Goal: Information Seeking & Learning: Learn about a topic

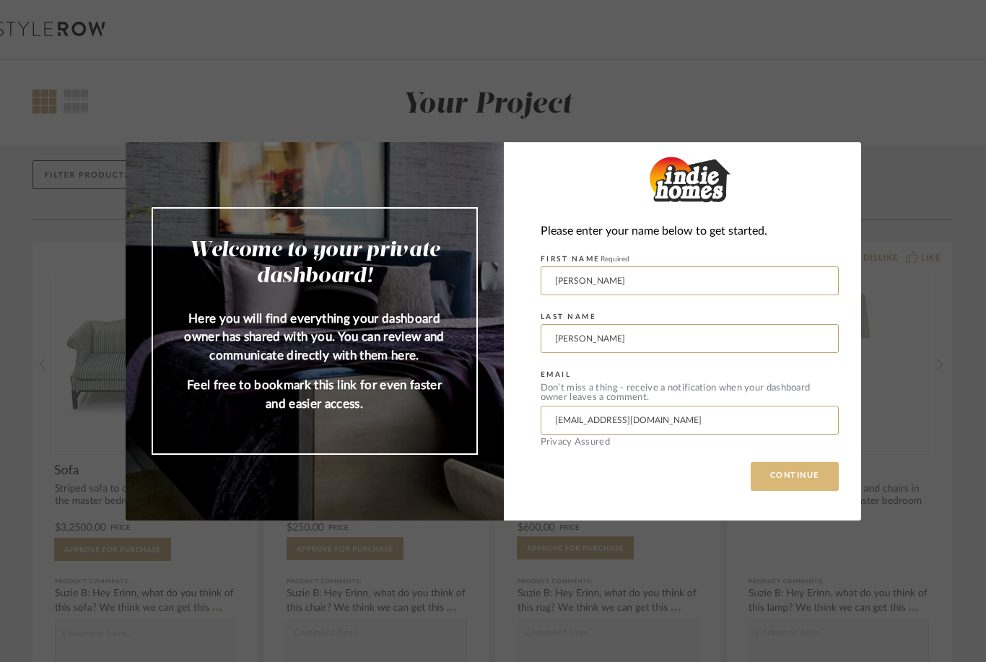
click at [788, 475] on button "CONTINUE" at bounding box center [794, 476] width 88 height 29
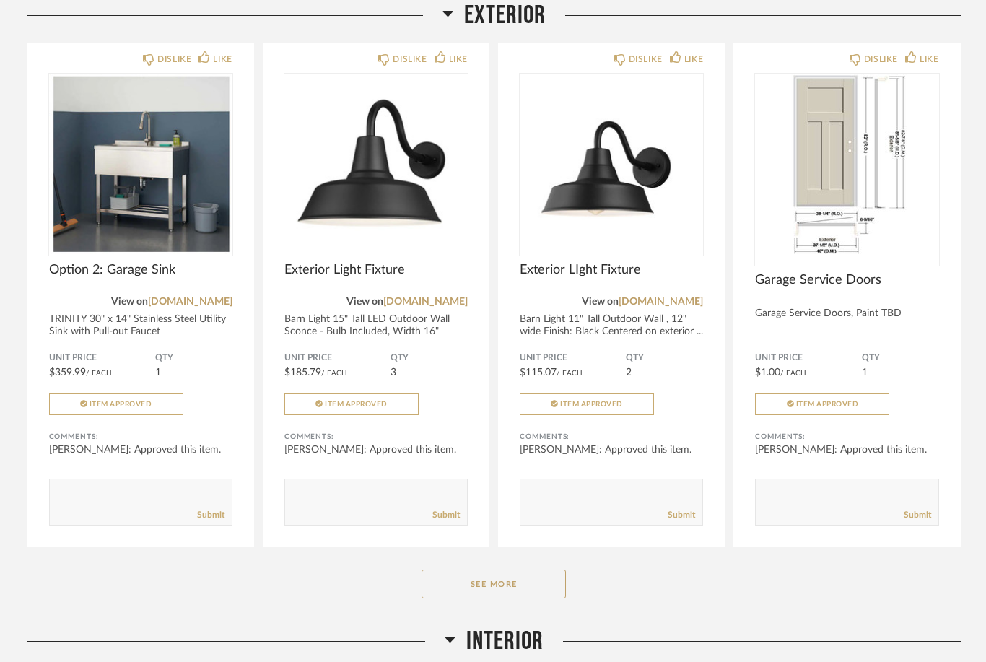
scroll to position [240, 0]
click at [502, 589] on button "See More" at bounding box center [493, 583] width 144 height 29
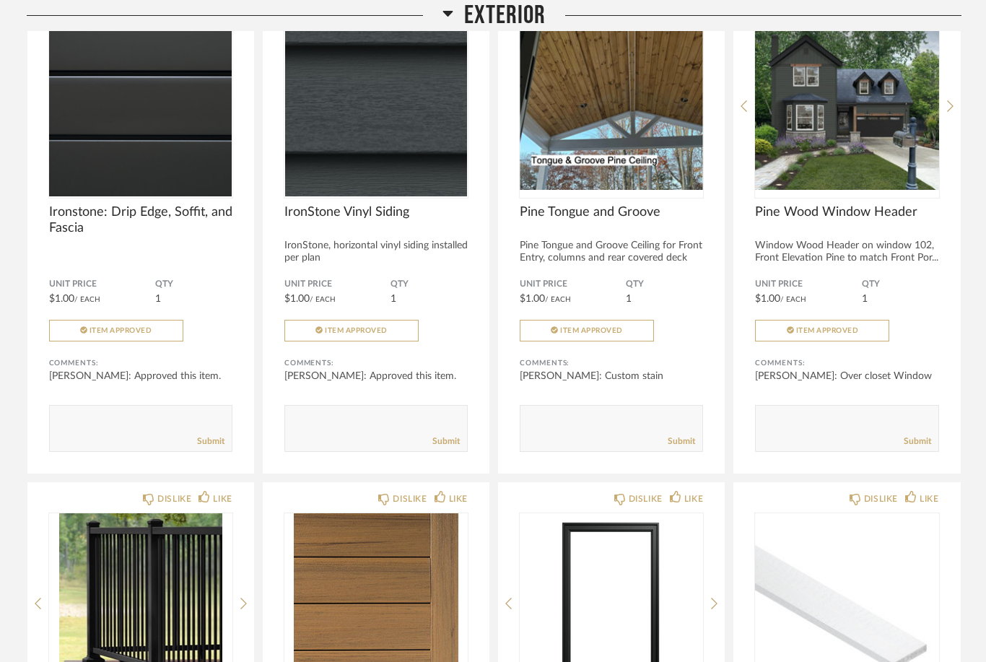
scroll to position [1323, 0]
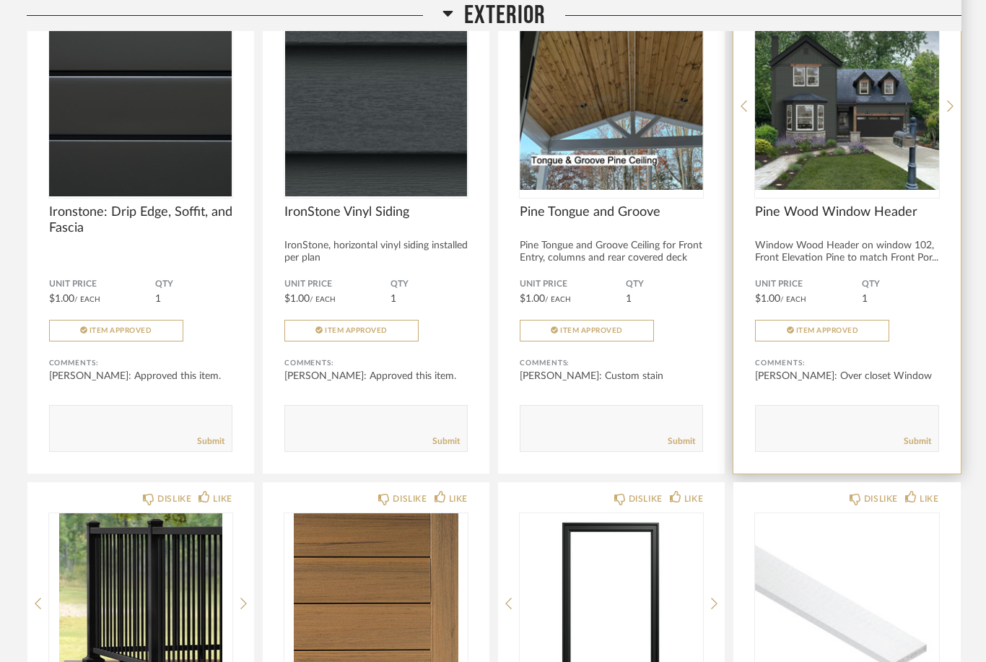
click at [874, 292] on div "QTY 1" at bounding box center [899, 291] width 77 height 27
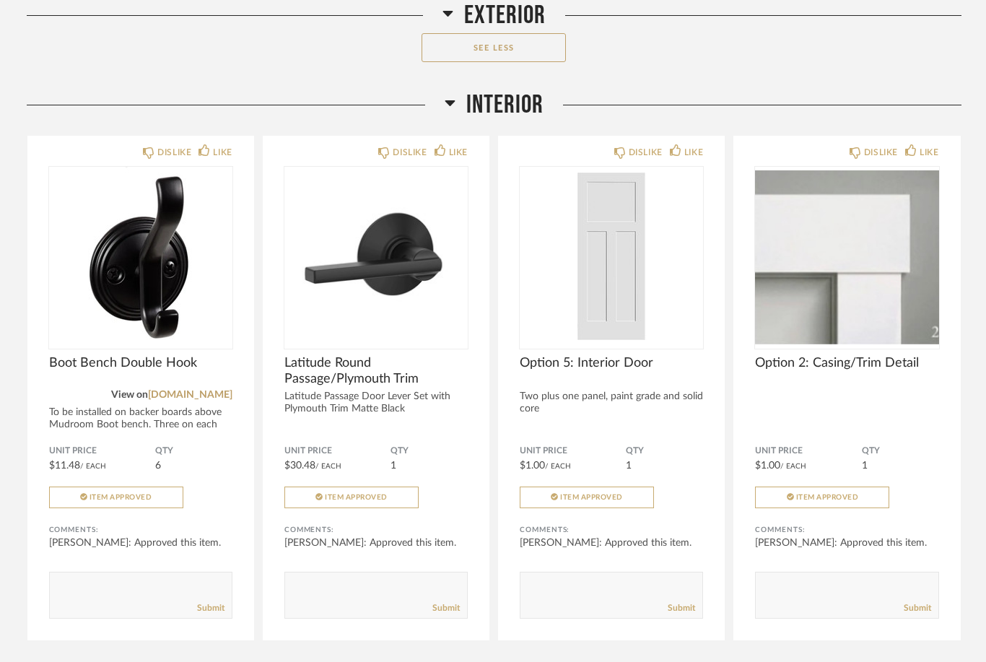
scroll to position [2299, 0]
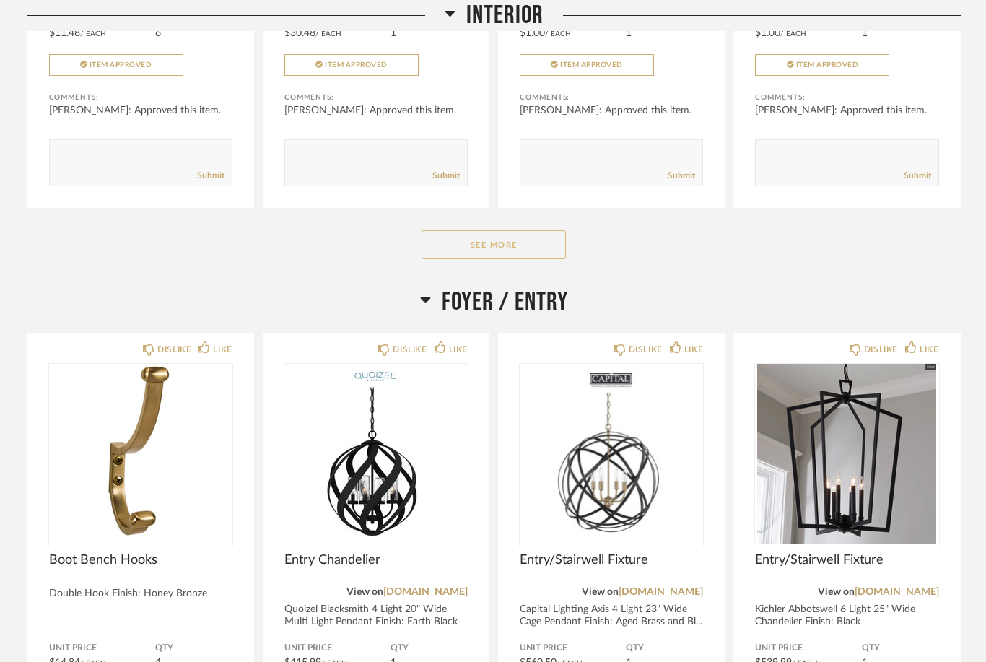
click at [541, 260] on button "See More" at bounding box center [493, 245] width 144 height 29
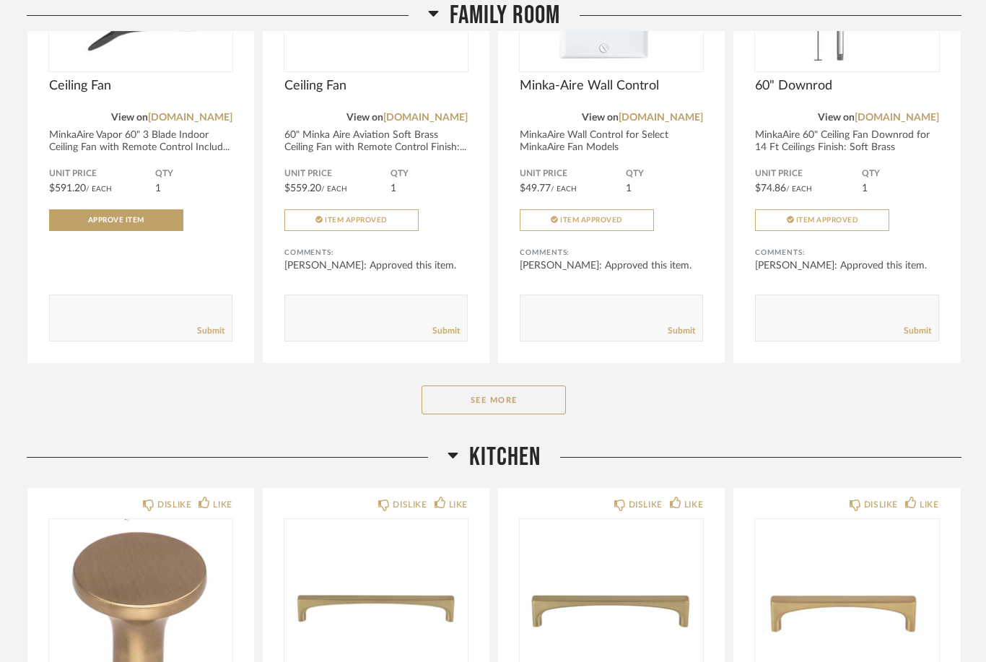
scroll to position [5549, 0]
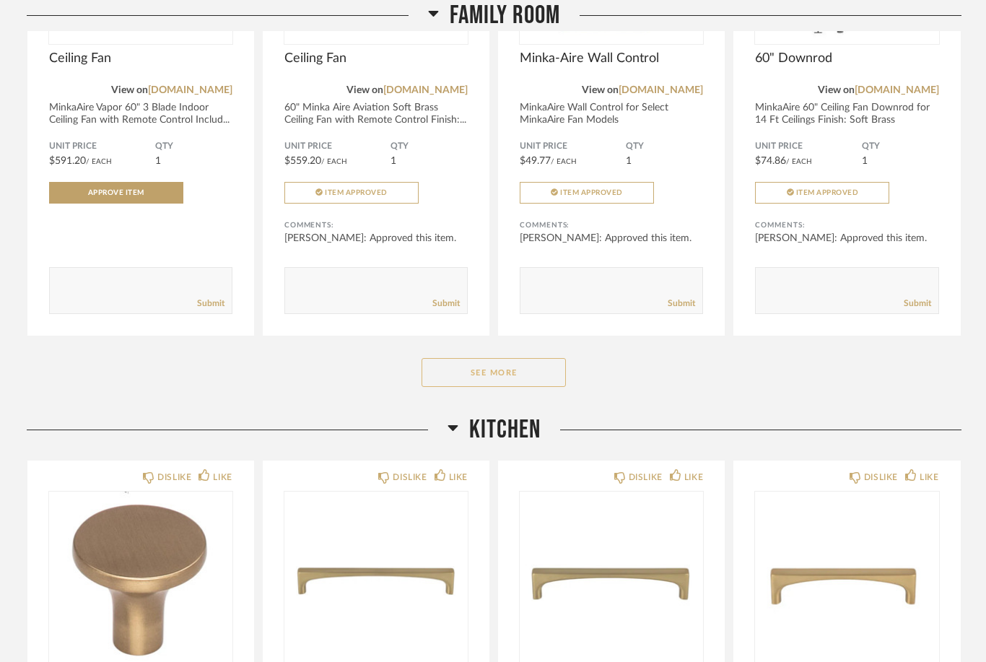
click at [486, 384] on button "See More" at bounding box center [493, 372] width 144 height 29
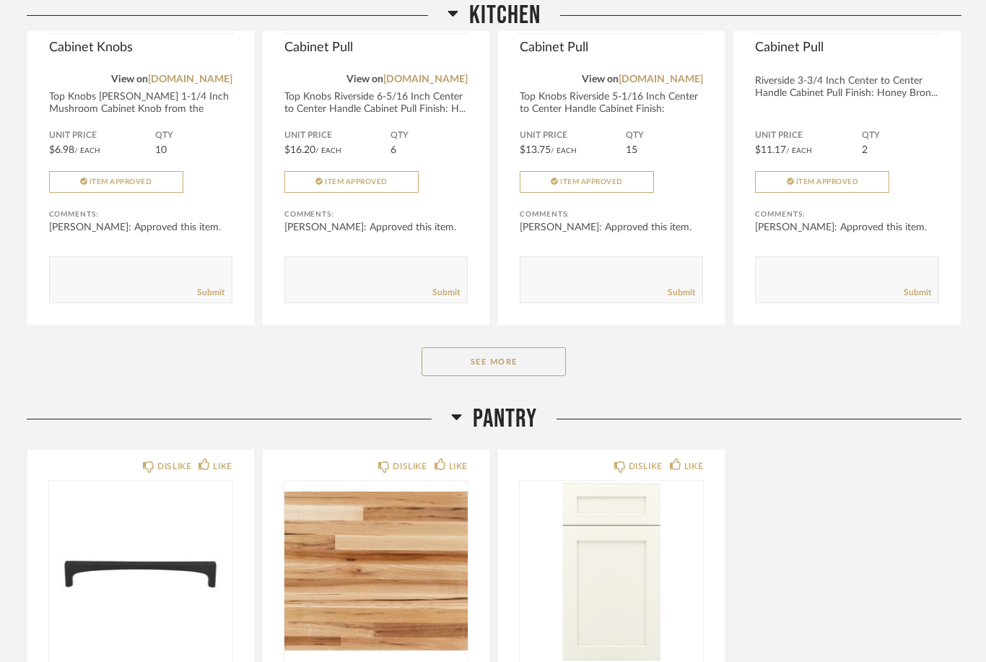
scroll to position [6703, 0]
click at [496, 371] on button "See More" at bounding box center [493, 360] width 144 height 29
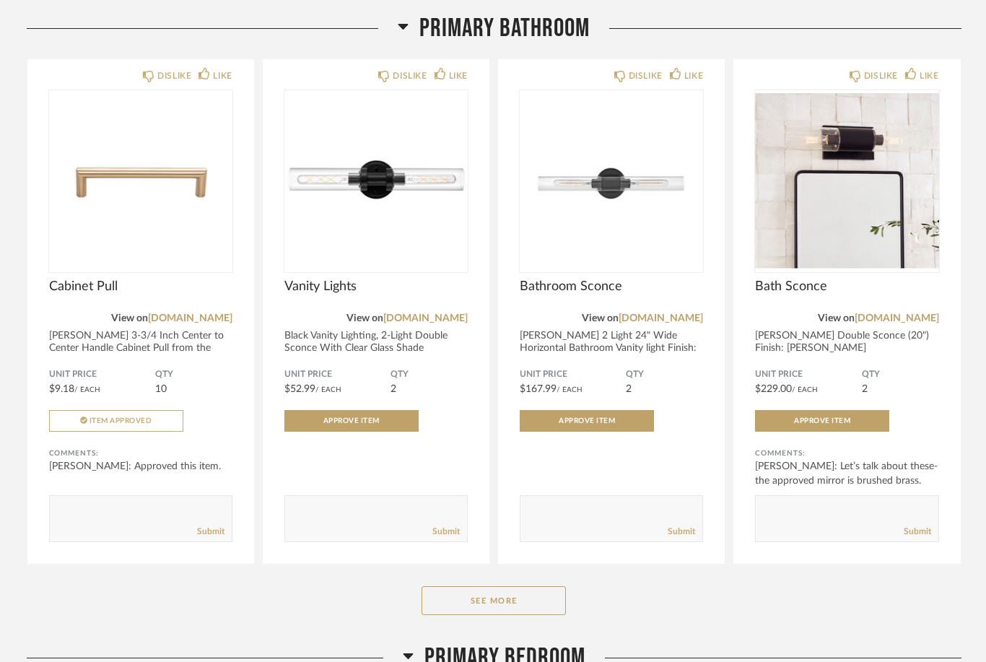
scroll to position [10847, 0]
click at [488, 615] on button "See More" at bounding box center [493, 600] width 144 height 29
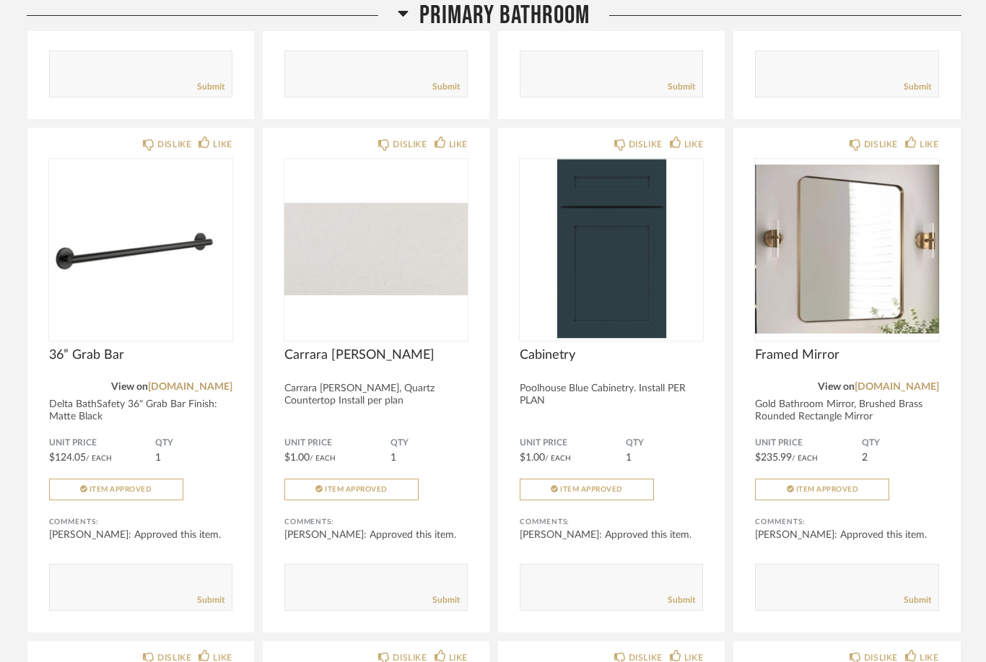
scroll to position [12305, 0]
click at [0, 0] on img at bounding box center [0, 0] width 0 height 0
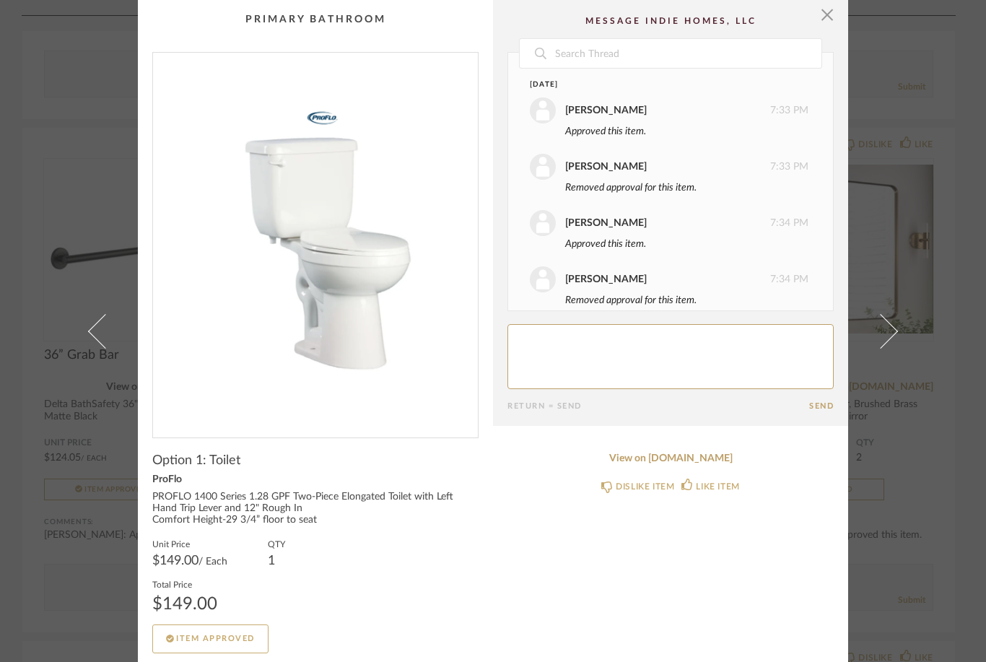
scroll to position [73, 0]
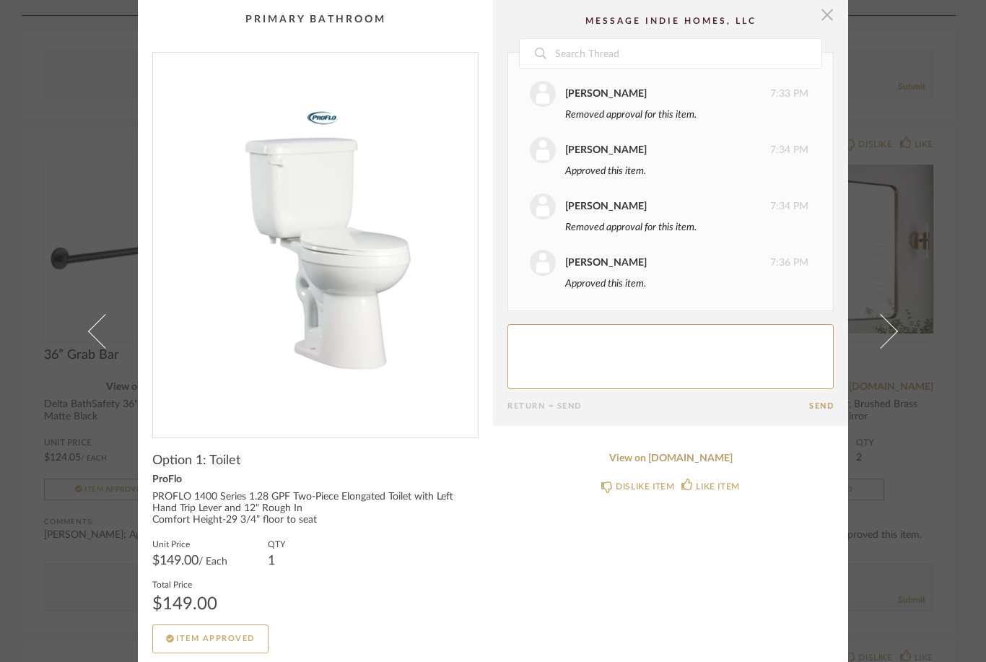
click at [827, 14] on span "button" at bounding box center [826, 14] width 29 height 29
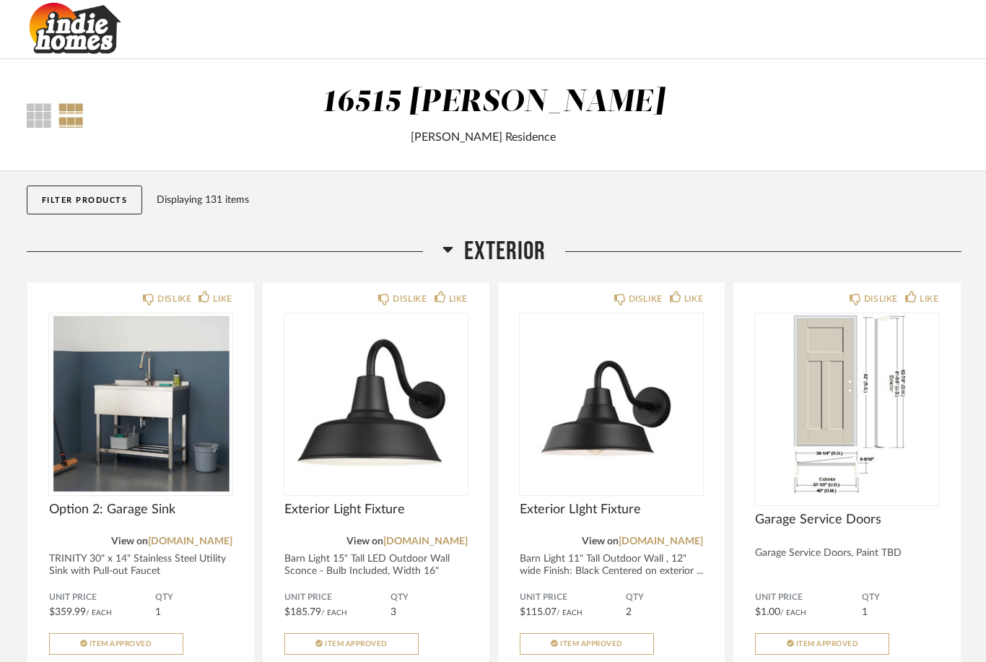
scroll to position [12305, 0]
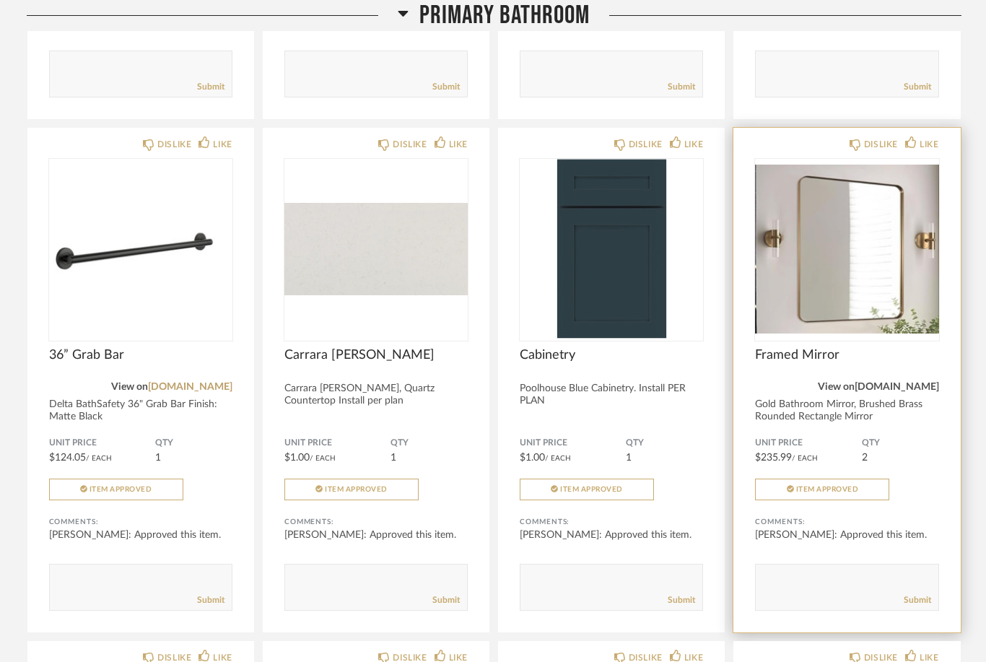
click at [910, 392] on link "[DOMAIN_NAME]" at bounding box center [896, 387] width 84 height 10
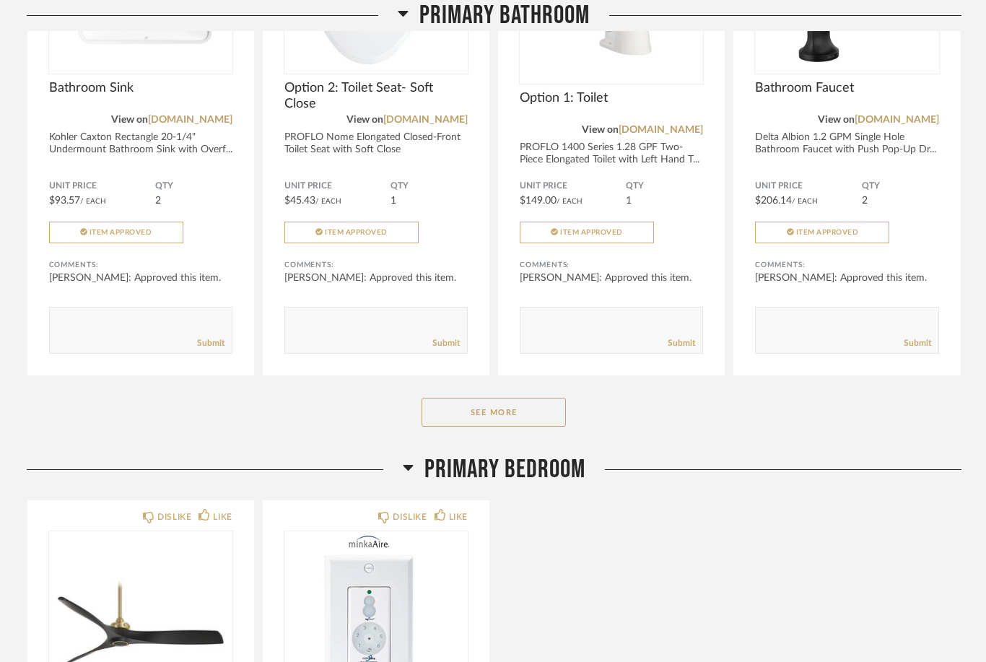
scroll to position [13095, 0]
click at [490, 426] on button "See More" at bounding box center [493, 412] width 144 height 29
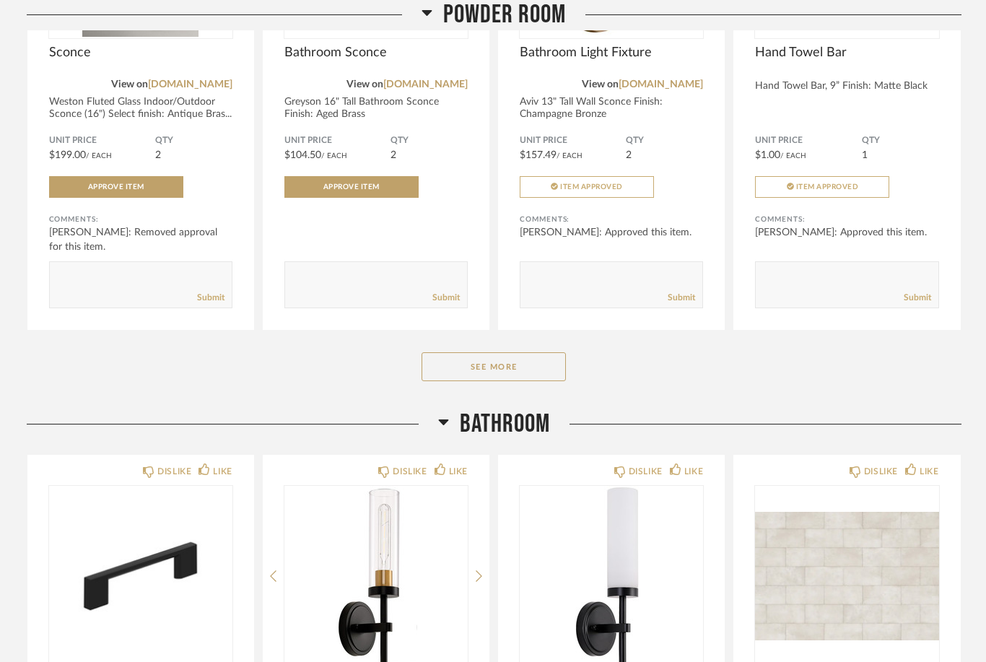
scroll to position [14847, 0]
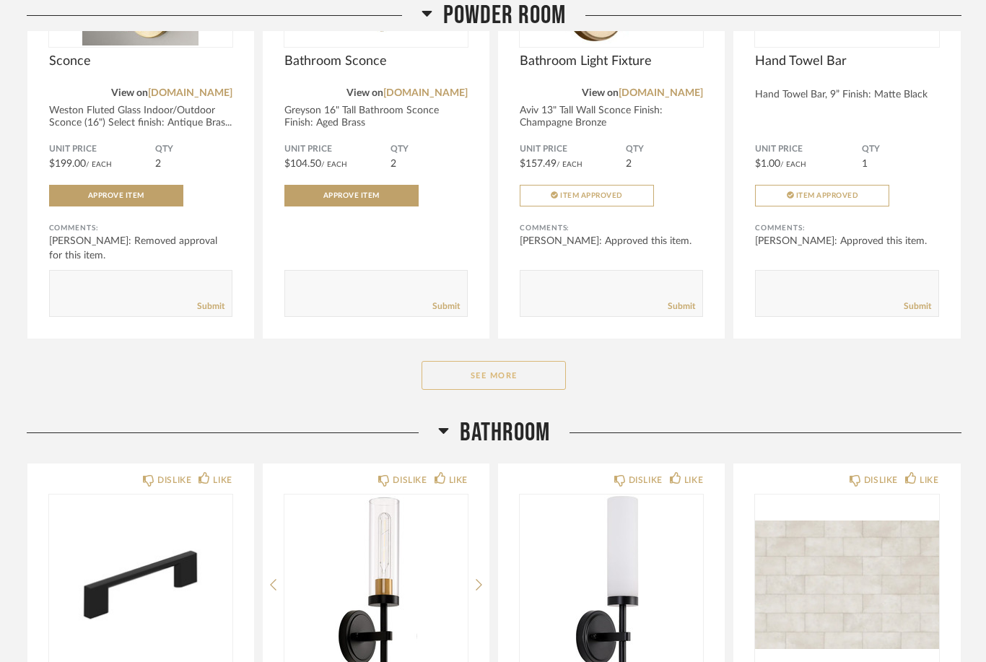
click at [496, 390] on button "See More" at bounding box center [493, 375] width 144 height 29
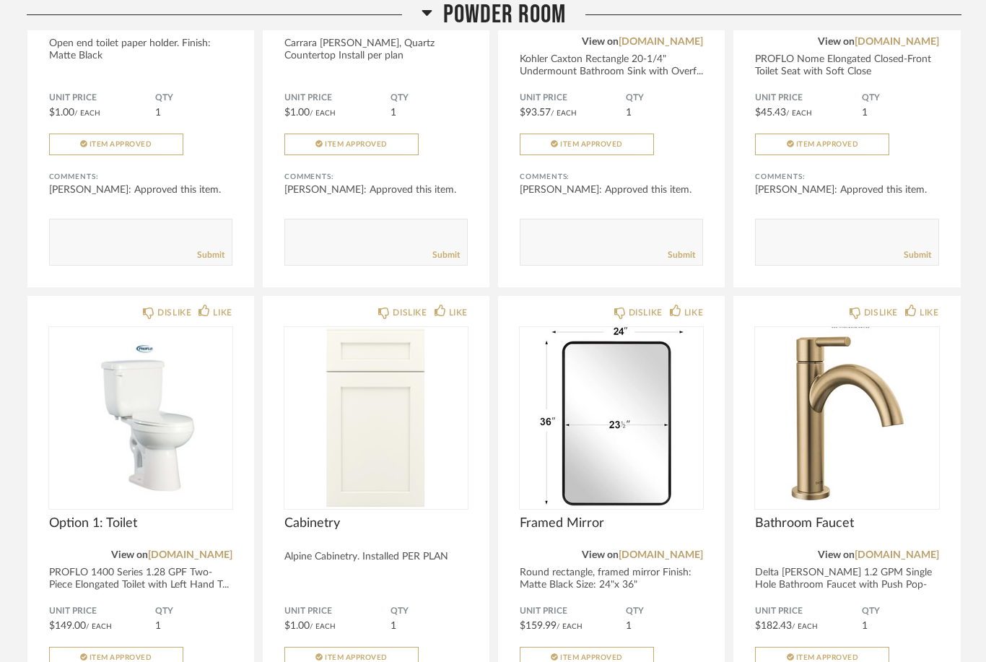
scroll to position [15411, 0]
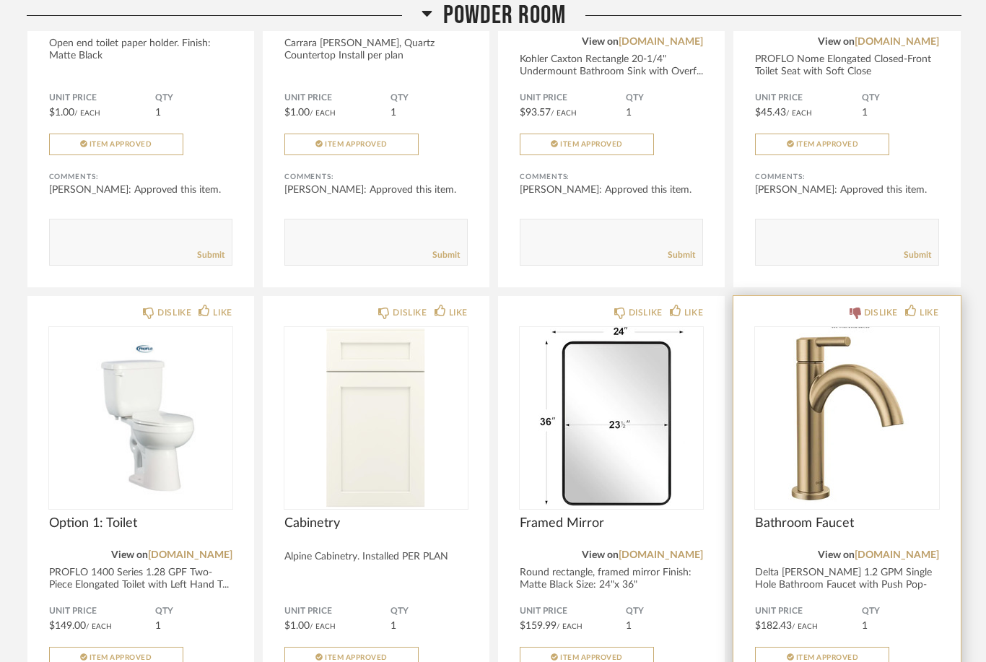
click at [877, 320] on div "DISLIKE" at bounding box center [881, 312] width 34 height 14
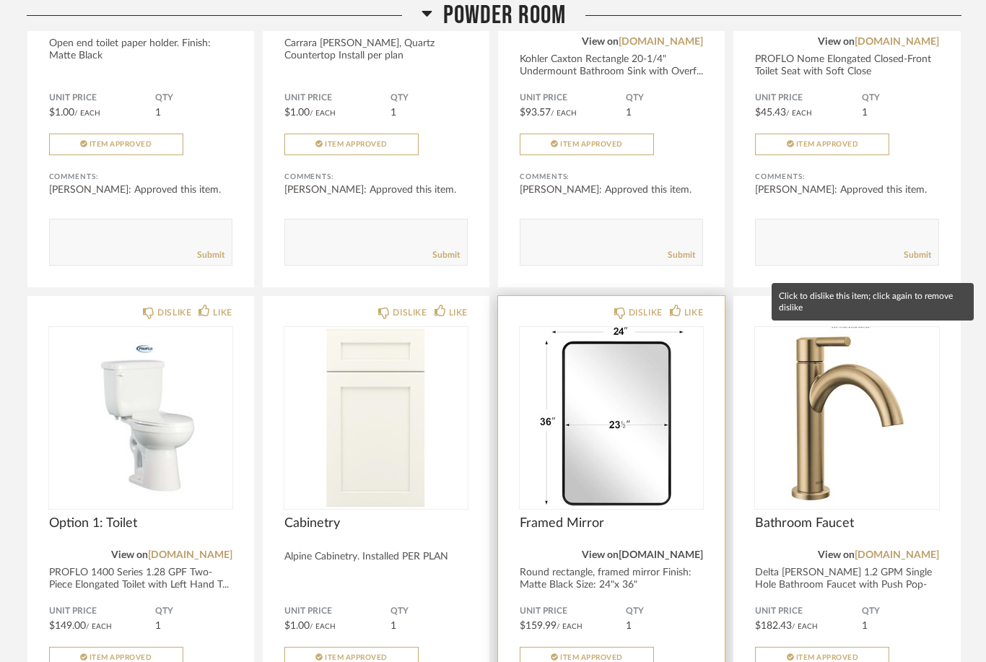
click at [670, 560] on link "[DOMAIN_NAME]" at bounding box center [660, 555] width 84 height 10
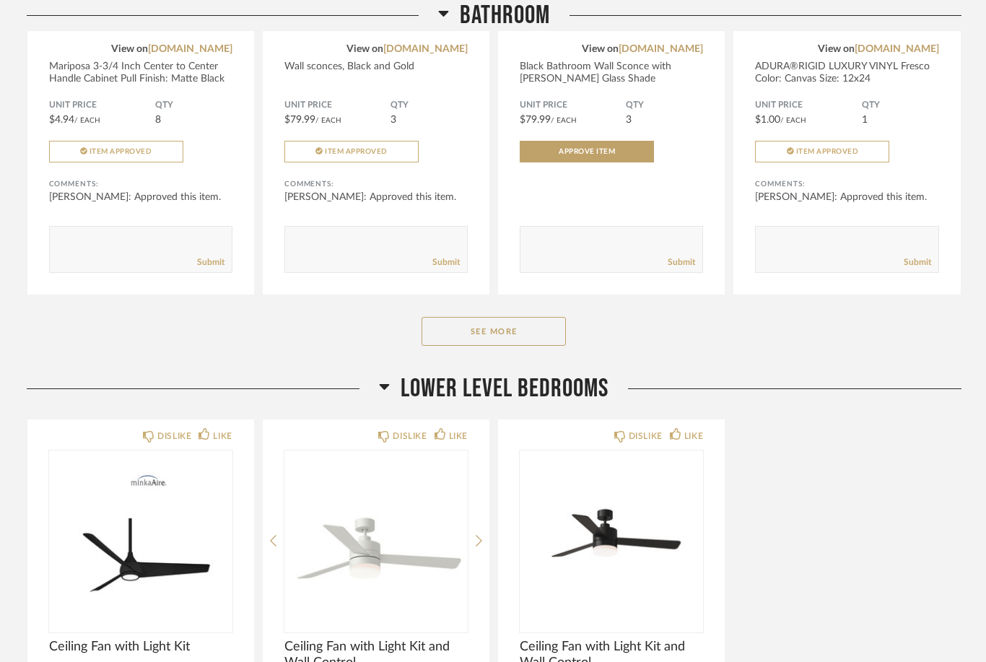
scroll to position [17070, 0]
click at [530, 345] on button "See More" at bounding box center [493, 330] width 144 height 29
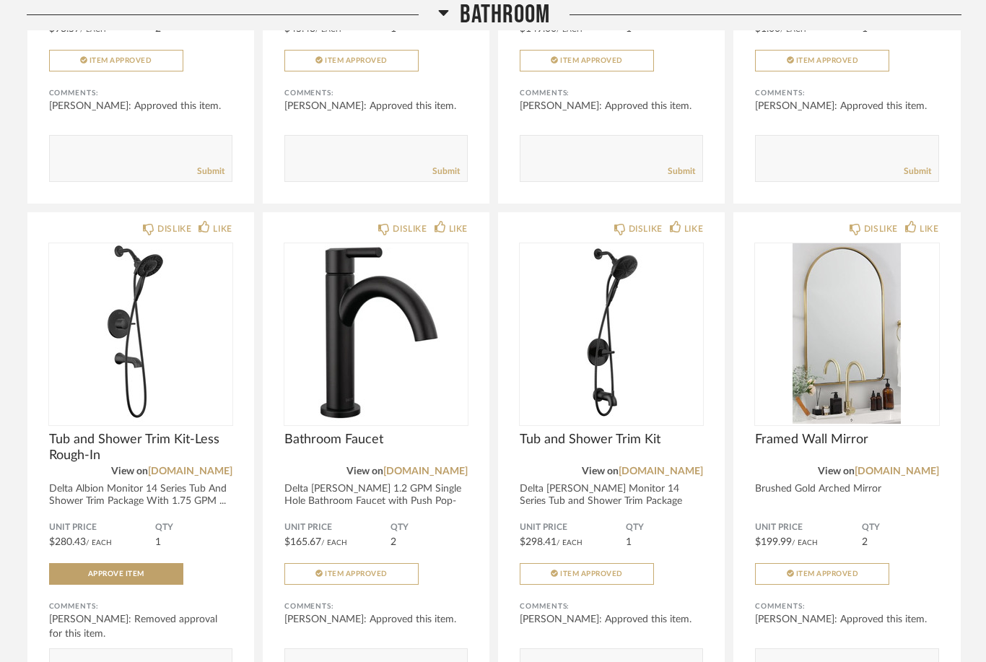
scroll to position [18172, 0]
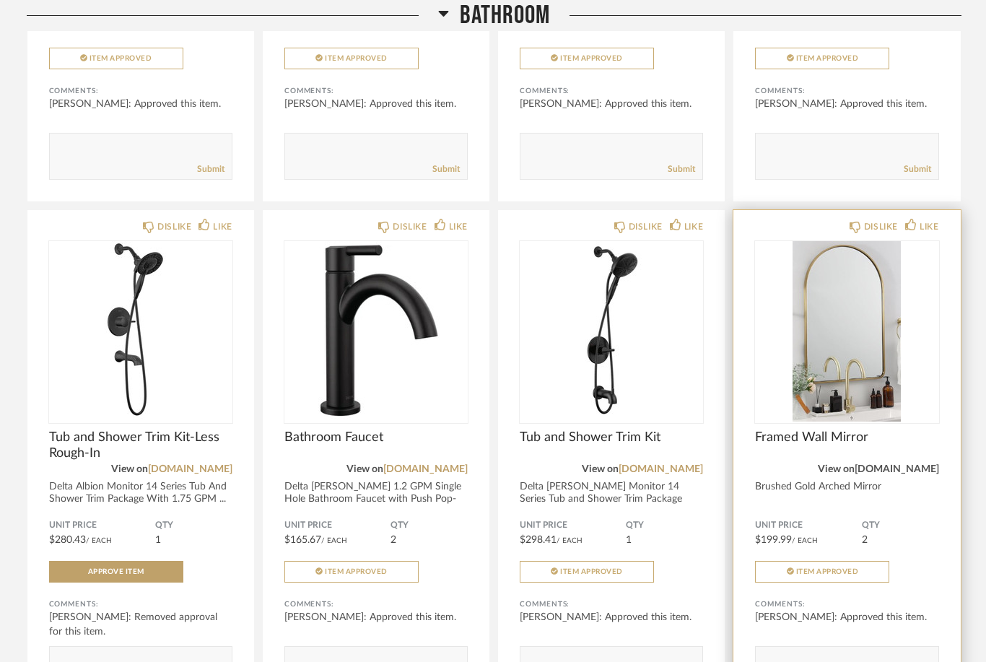
click at [920, 474] on link "[DOMAIN_NAME]" at bounding box center [896, 469] width 84 height 10
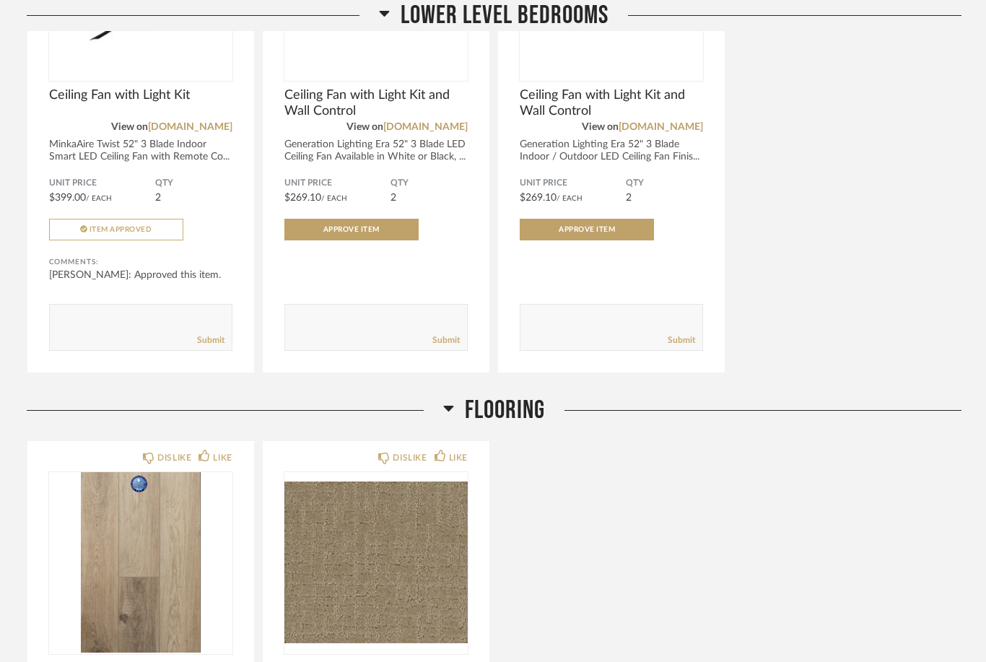
scroll to position [19142, 0]
